Goal: Find specific page/section: Find specific page/section

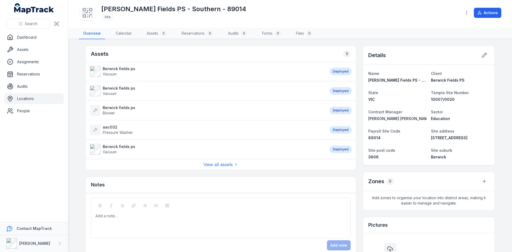
click at [29, 96] on link "Locations" at bounding box center [33, 98] width 59 height 11
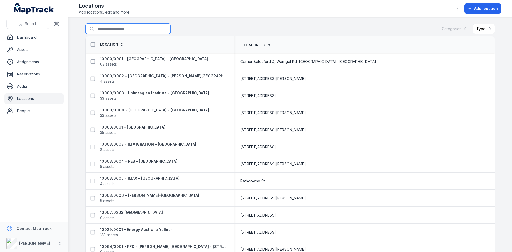
click at [106, 31] on input "Search for locations" at bounding box center [127, 29] width 85 height 10
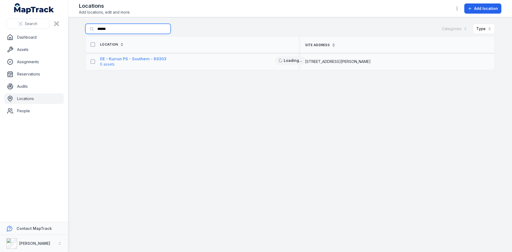
type input "******"
click at [113, 60] on strong "DE - Kurrun PS - Southern - 89303" at bounding box center [133, 58] width 66 height 5
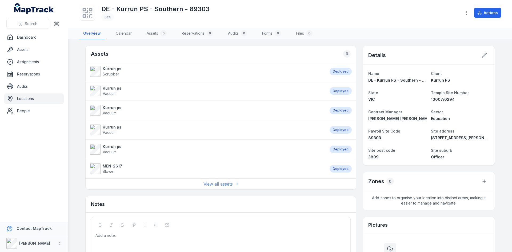
click at [218, 182] on link "View all assets" at bounding box center [221, 184] width 35 height 6
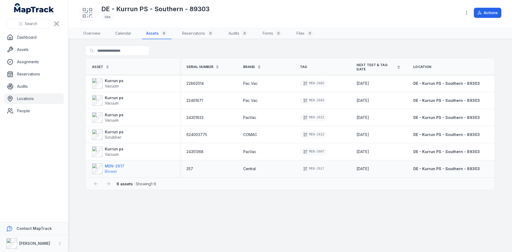
click at [111, 164] on strong "MEN-2617" at bounding box center [114, 166] width 19 height 5
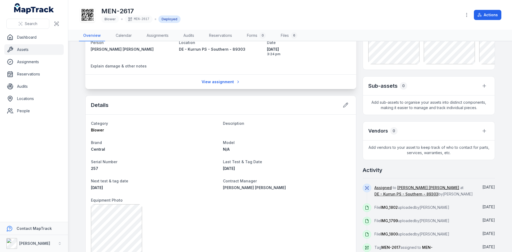
scroll to position [23, 0]
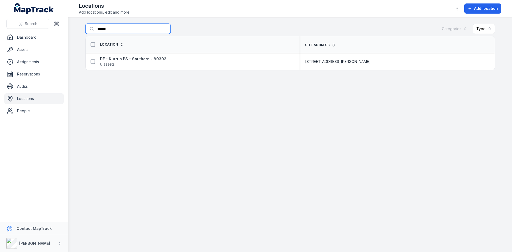
click at [120, 28] on input "******" at bounding box center [127, 29] width 85 height 10
type input "*"
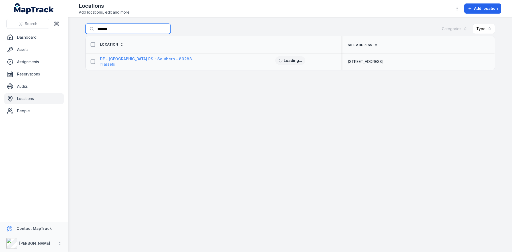
type input "*******"
click at [114, 61] on strong "DE - [GEOGRAPHIC_DATA] PS - Southern - 89288" at bounding box center [146, 58] width 92 height 5
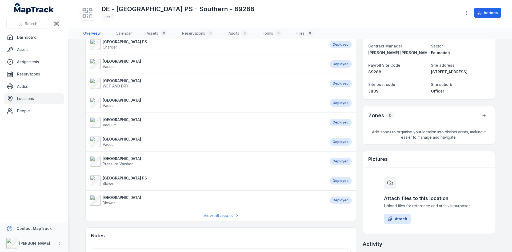
scroll to position [131, 0]
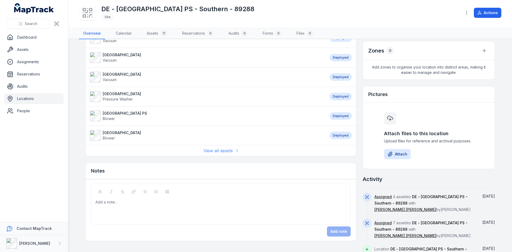
click at [217, 148] on link "View all assets" at bounding box center [221, 151] width 35 height 6
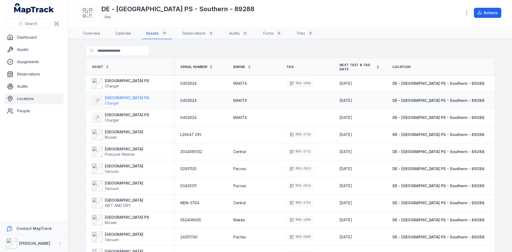
click at [111, 99] on strong "[GEOGRAPHIC_DATA] PS" at bounding box center [127, 97] width 45 height 5
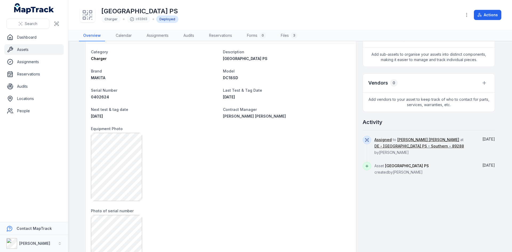
scroll to position [213, 0]
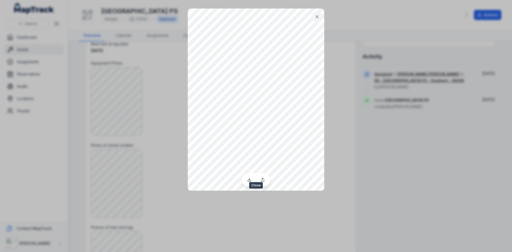
click at [316, 18] on icon at bounding box center [317, 16] width 3 height 3
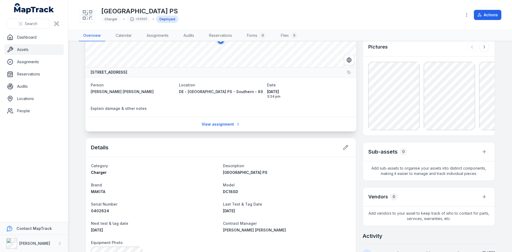
scroll to position [0, 0]
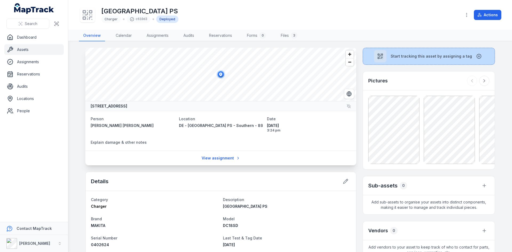
click at [399, 55] on span "Start tracking this asset by assigning a tag" at bounding box center [431, 56] width 81 height 5
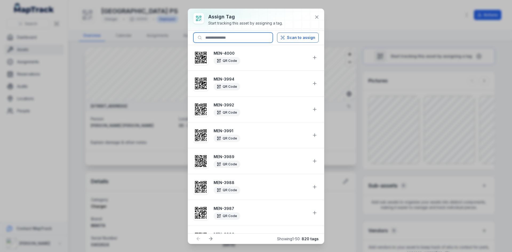
click at [221, 39] on input at bounding box center [232, 38] width 79 height 10
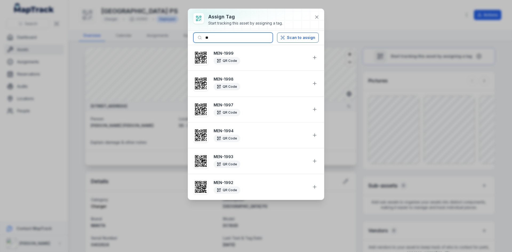
type input "*"
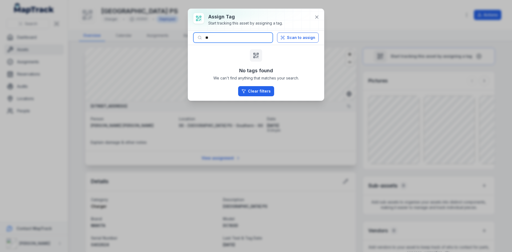
type input "*"
type input "********"
click at [315, 17] on icon at bounding box center [316, 16] width 5 height 5
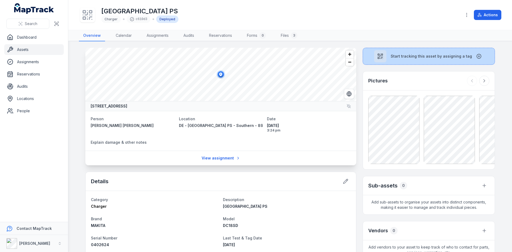
click at [475, 53] on button "Start tracking this asset by assigning a tag" at bounding box center [429, 56] width 132 height 17
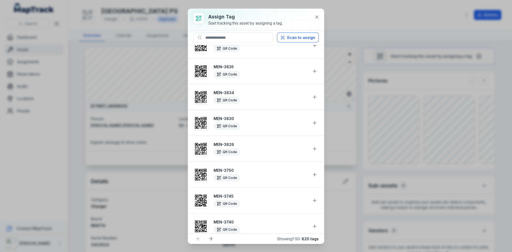
scroll to position [1105, 0]
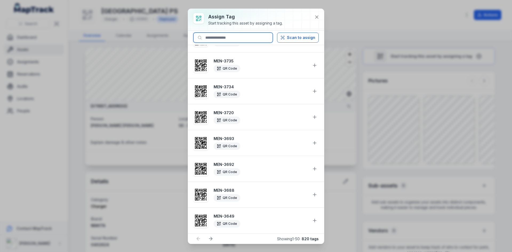
click at [227, 38] on input at bounding box center [232, 38] width 79 height 10
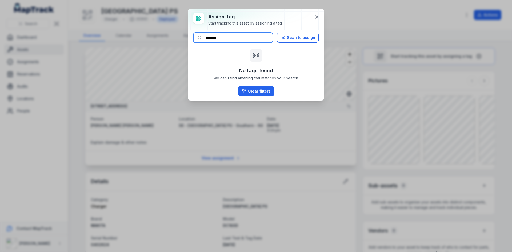
scroll to position [0, 0]
click at [253, 92] on button "Clear filters" at bounding box center [256, 91] width 36 height 10
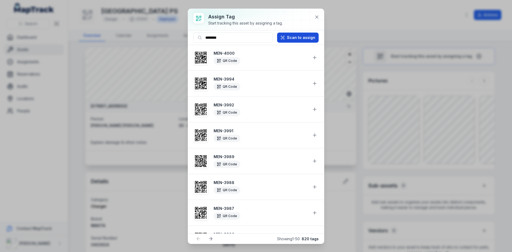
click at [289, 38] on button "Scan to assign" at bounding box center [298, 38] width 42 height 10
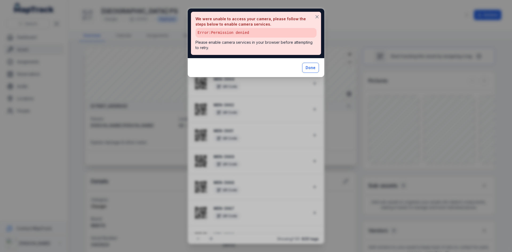
click at [311, 65] on button "Done" at bounding box center [310, 68] width 17 height 10
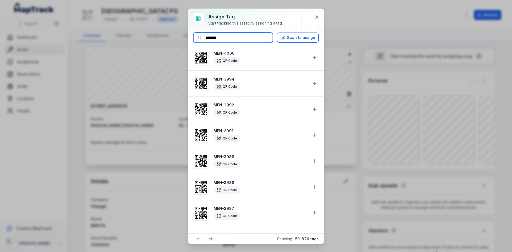
click at [247, 35] on input "********" at bounding box center [232, 38] width 79 height 10
type input "*"
click at [199, 17] on icon at bounding box center [197, 17] width 1 height 1
click at [224, 40] on input at bounding box center [232, 38] width 79 height 10
type input "********"
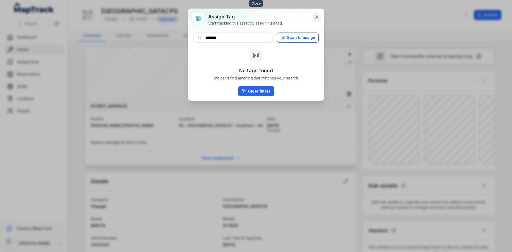
click at [316, 17] on icon at bounding box center [316, 16] width 5 height 5
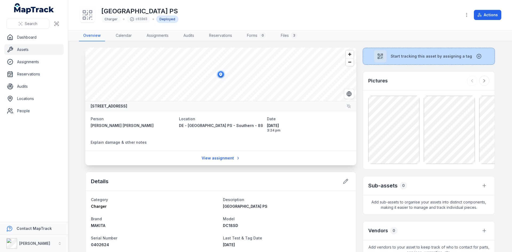
click at [404, 50] on button "Start tracking this asset by assigning a tag" at bounding box center [429, 56] width 132 height 17
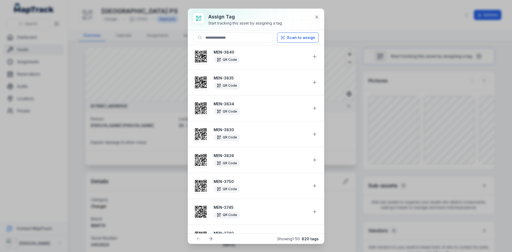
scroll to position [785, 0]
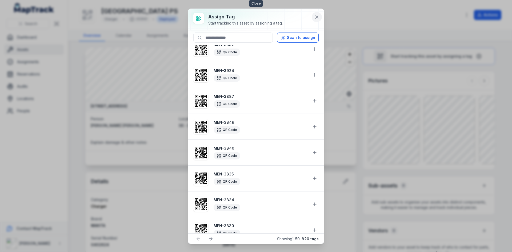
click at [317, 15] on icon at bounding box center [316, 16] width 5 height 5
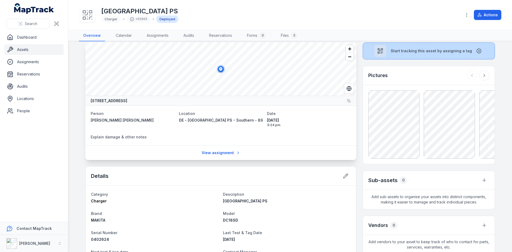
scroll to position [0, 0]
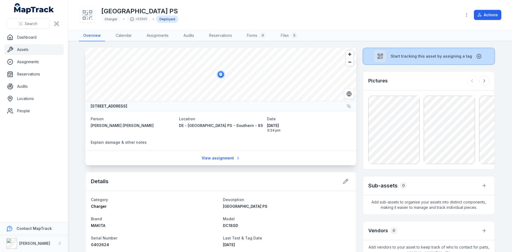
click at [459, 56] on span "Start tracking this asset by assigning a tag" at bounding box center [431, 56] width 81 height 5
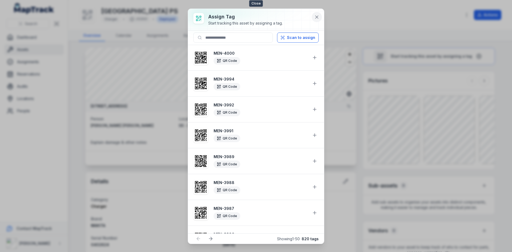
click at [317, 17] on icon at bounding box center [317, 17] width 3 height 3
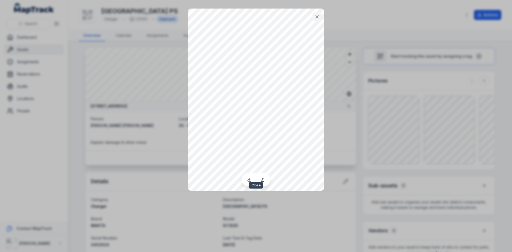
click at [319, 15] on icon at bounding box center [317, 16] width 5 height 5
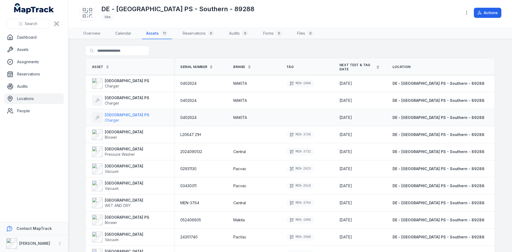
click at [113, 115] on strong "[GEOGRAPHIC_DATA] PS" at bounding box center [127, 114] width 45 height 5
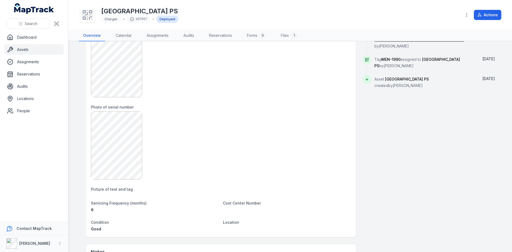
scroll to position [195, 0]
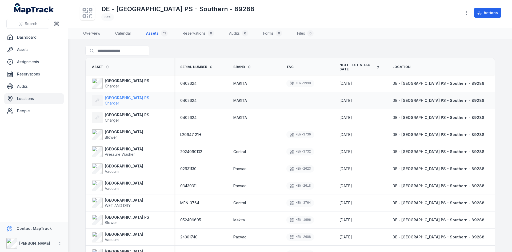
click at [120, 96] on strong "[GEOGRAPHIC_DATA] PS" at bounding box center [127, 97] width 45 height 5
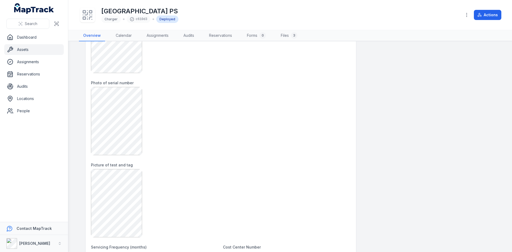
scroll to position [263, 0]
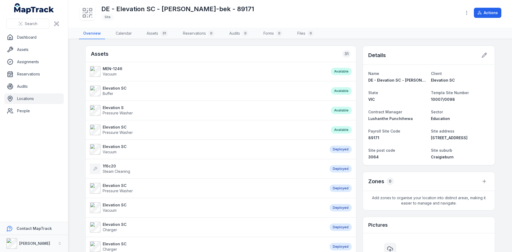
click at [23, 98] on link "Locations" at bounding box center [33, 98] width 59 height 11
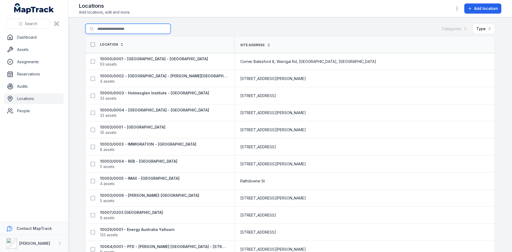
click at [116, 31] on input "Search for locations" at bounding box center [127, 29] width 85 height 10
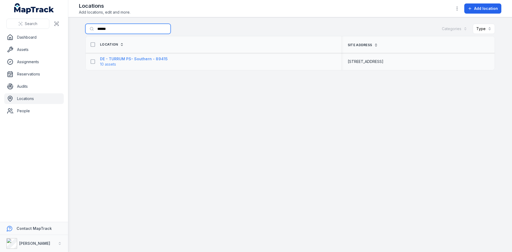
type input "******"
click at [108, 63] on span "10 assets" at bounding box center [108, 64] width 16 height 5
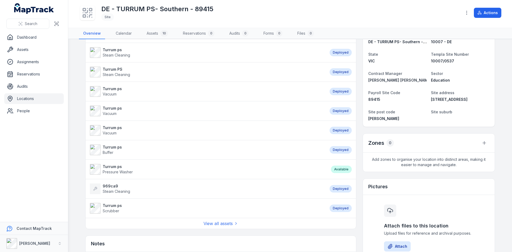
scroll to position [107, 0]
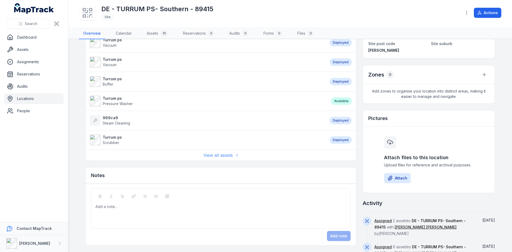
click at [208, 154] on link "View all assets" at bounding box center [221, 155] width 35 height 6
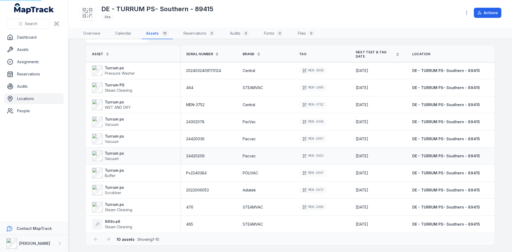
scroll to position [13, 0]
click at [117, 104] on strong "Turrum ps" at bounding box center [118, 102] width 26 height 5
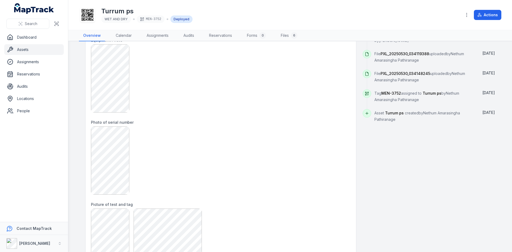
scroll to position [76, 0]
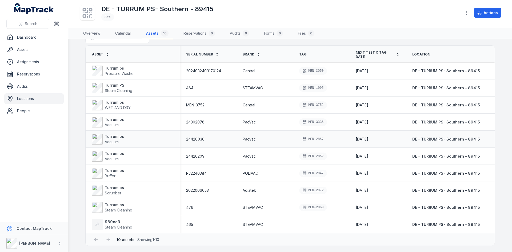
scroll to position [13, 0]
click at [113, 225] on span "Steam Cleaning" at bounding box center [118, 227] width 27 height 5
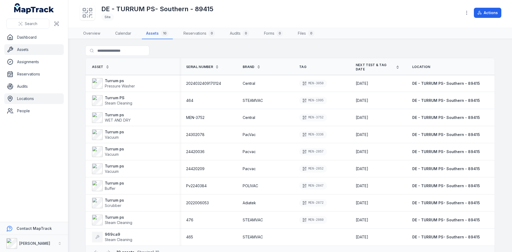
click at [22, 49] on link "Assets" at bounding box center [33, 49] width 59 height 11
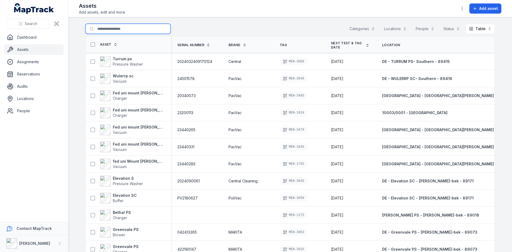
drag, startPoint x: 114, startPoint y: 29, endPoint x: 110, endPoint y: 30, distance: 3.9
click at [112, 29] on input "Search for assets" at bounding box center [127, 29] width 85 height 10
type input "********"
